Goal: Book appointment/travel/reservation

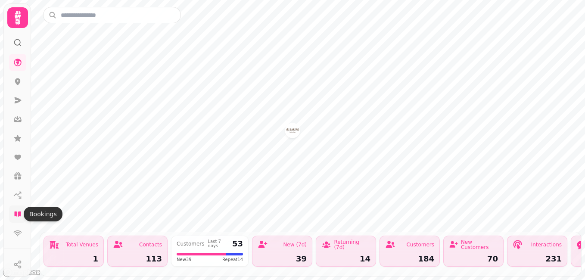
click at [16, 211] on icon at bounding box center [17, 214] width 9 height 9
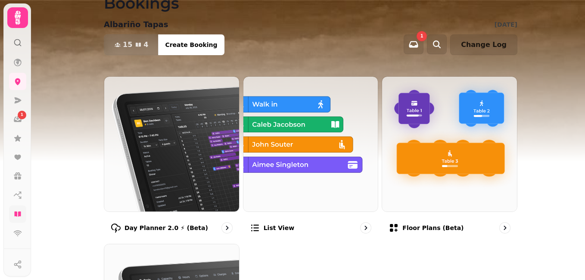
scroll to position [16, 0]
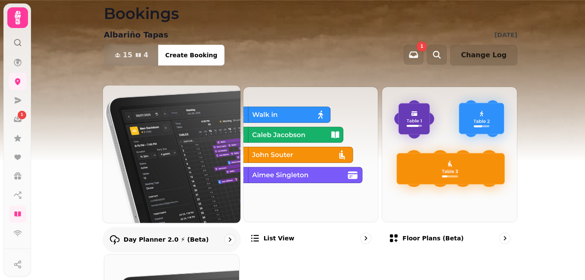
click at [208, 134] on img at bounding box center [171, 153] width 151 height 151
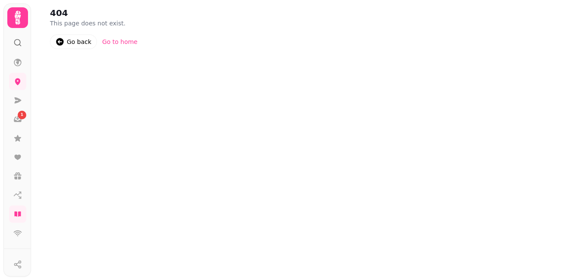
click at [68, 42] on div "Go back" at bounding box center [79, 42] width 25 height 9
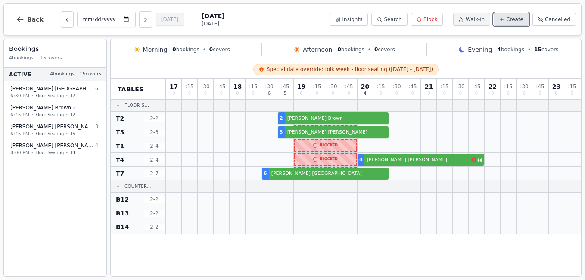
click at [520, 19] on span "Create" at bounding box center [515, 19] width 17 height 7
select select "*"
select select "****"
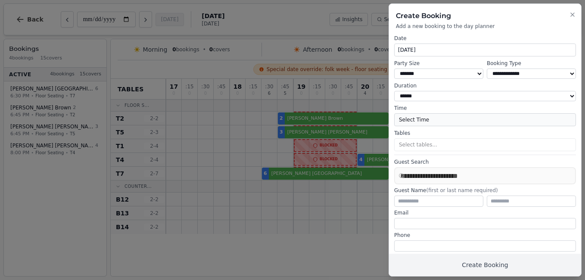
click at [490, 125] on button "Select Time" at bounding box center [485, 119] width 182 height 13
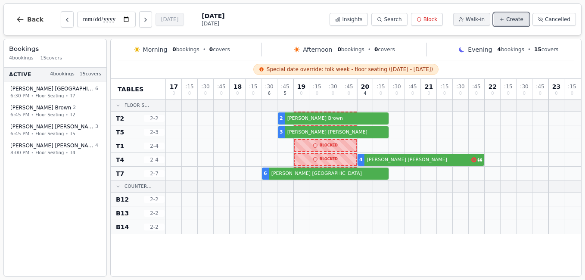
click at [516, 21] on span "Create" at bounding box center [515, 19] width 17 height 7
select select "*"
select select "****"
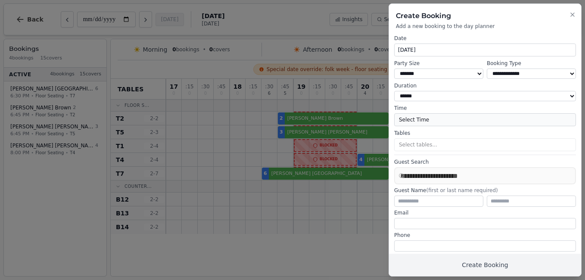
click at [442, 124] on button "Select Time" at bounding box center [485, 119] width 182 height 13
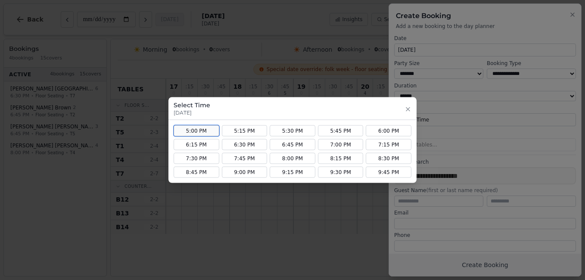
click at [200, 129] on button "5:00 PM" at bounding box center [197, 130] width 46 height 11
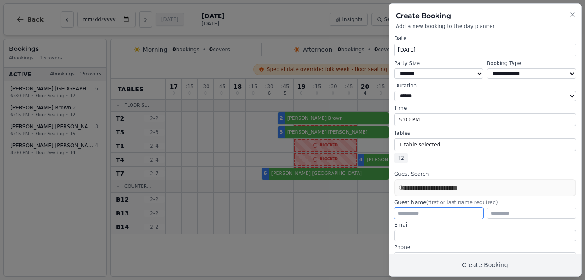
click at [417, 219] on input "text" at bounding box center [438, 213] width 89 height 11
type input "***"
click at [409, 235] on input "email" at bounding box center [485, 235] width 182 height 11
type input "**********"
click at [415, 250] on label "Phone" at bounding box center [485, 247] width 182 height 7
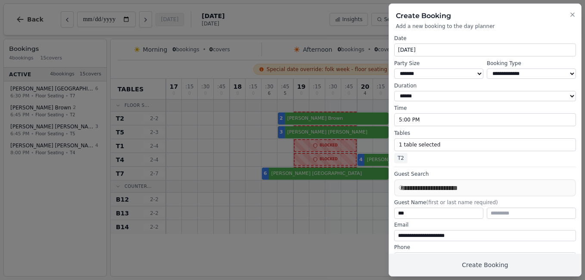
click at [415, 250] on label "Phone" at bounding box center [485, 247] width 182 height 7
click at [404, 250] on label "Phone" at bounding box center [485, 247] width 182 height 7
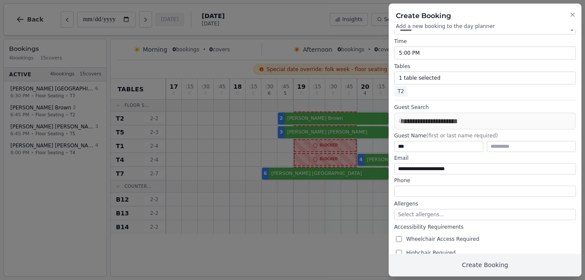
scroll to position [82, 0]
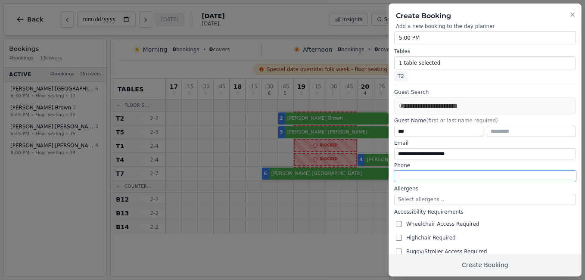
click at [402, 180] on input "tel" at bounding box center [485, 176] width 182 height 11
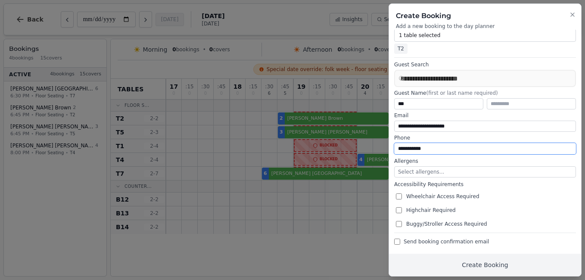
scroll to position [116, 0]
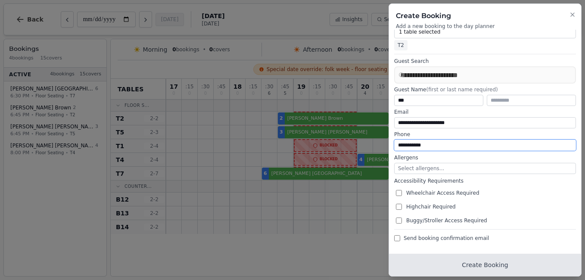
type input "**********"
click at [472, 265] on button "Create Booking" at bounding box center [485, 265] width 192 height 22
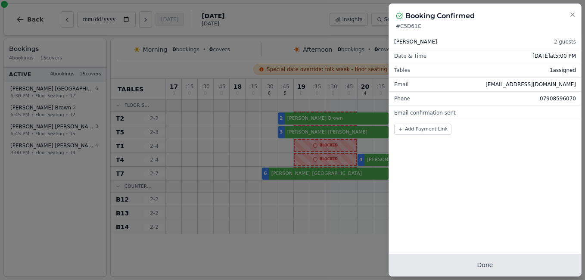
scroll to position [0, 0]
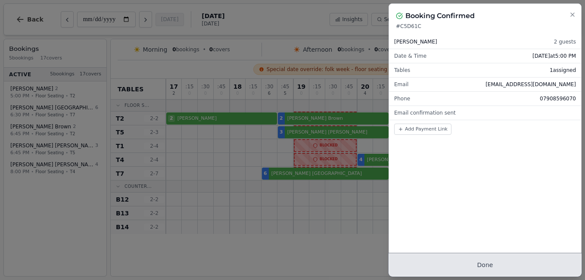
click at [472, 265] on button "Done" at bounding box center [485, 265] width 192 height 22
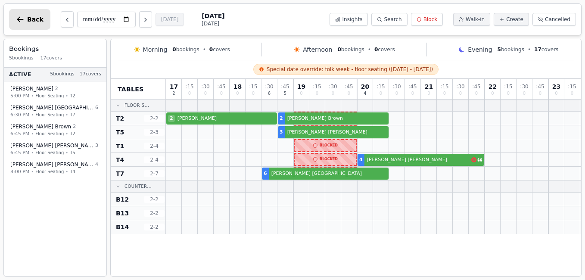
click at [21, 20] on icon "button" at bounding box center [20, 19] width 9 height 9
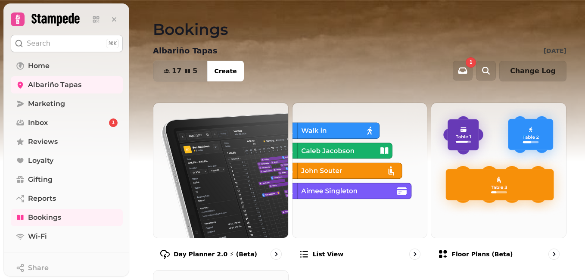
click at [473, 63] on span "1" at bounding box center [471, 62] width 3 height 4
click at [110, 125] on div "1" at bounding box center [113, 123] width 9 height 9
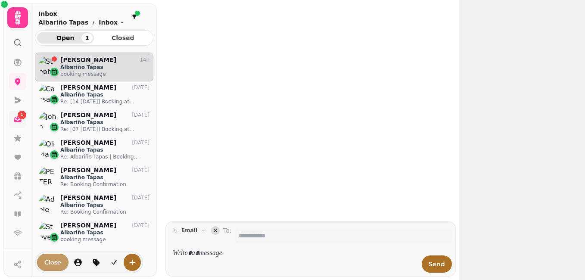
scroll to position [214, 112]
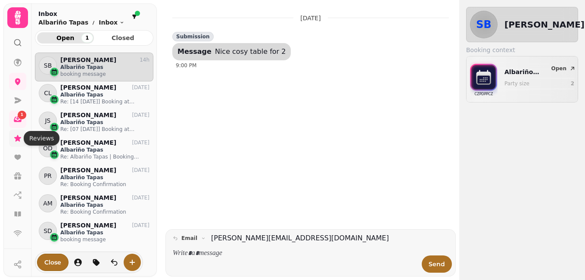
click at [18, 139] on icon at bounding box center [17, 138] width 7 height 6
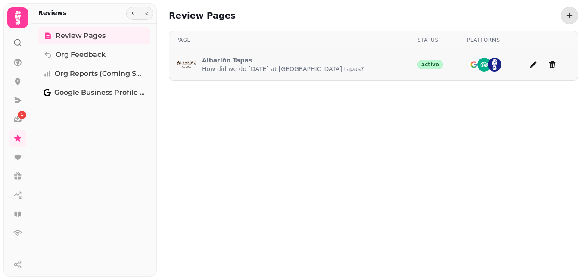
click at [242, 71] on p "How did we do today at Albariño tapas?" at bounding box center [283, 69] width 162 height 9
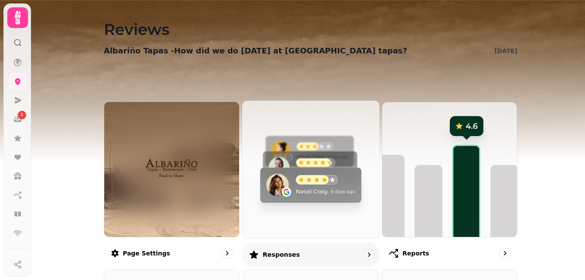
click at [325, 186] on img at bounding box center [310, 169] width 151 height 151
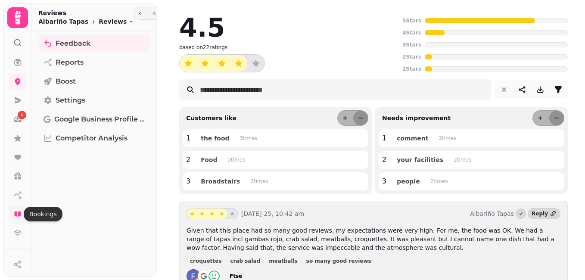
click at [18, 214] on icon at bounding box center [17, 214] width 6 height 5
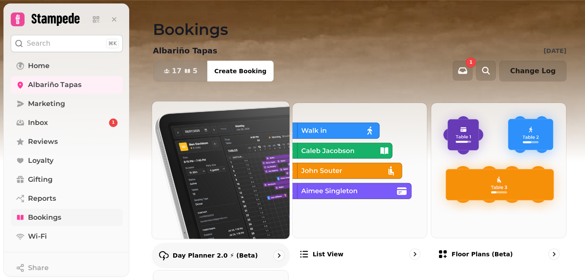
click at [235, 212] on img at bounding box center [220, 169] width 151 height 151
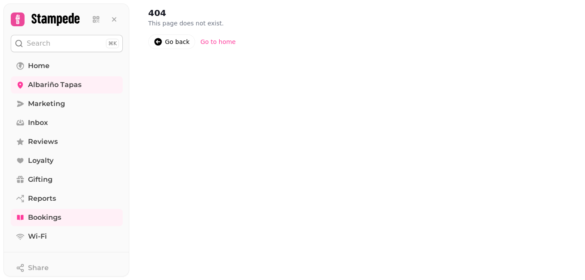
click at [167, 39] on div "Go back" at bounding box center [177, 42] width 25 height 9
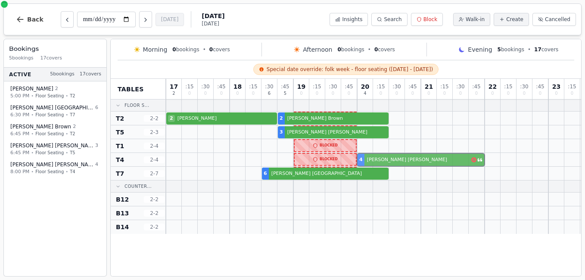
click at [473, 162] on div "4 Faye Watts" at bounding box center [374, 160] width 416 height 14
select select "****"
select select "*"
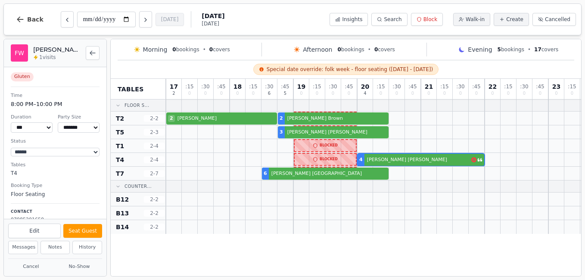
click at [61, 176] on dd "T4" at bounding box center [55, 173] width 89 height 8
click at [67, 175] on dd "T4" at bounding box center [55, 173] width 89 height 8
click at [401, 144] on div at bounding box center [397, 145] width 16 height 13
click at [396, 157] on div "4 Faye Watts" at bounding box center [374, 160] width 416 height 14
click at [96, 51] on button "Back to bookings list" at bounding box center [93, 53] width 14 height 14
